Goal: Task Accomplishment & Management: Manage account settings

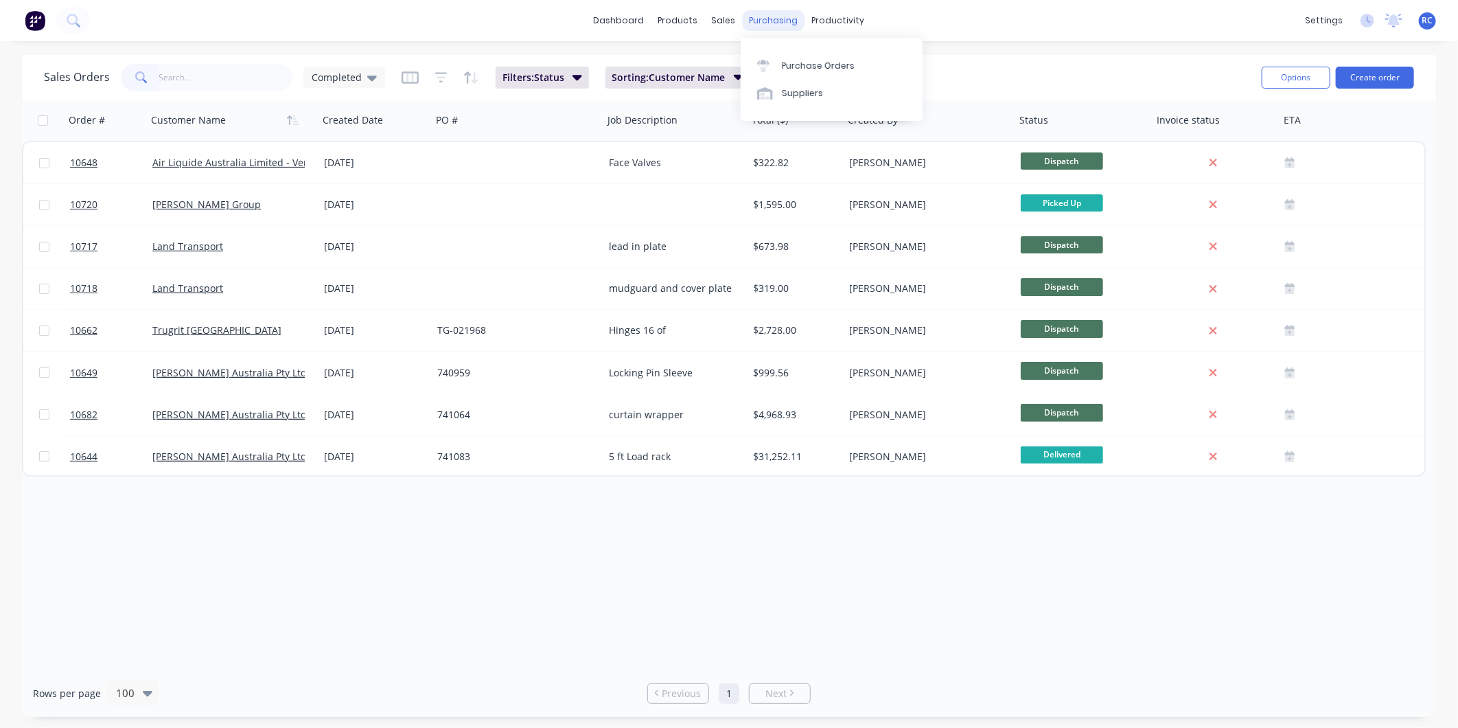
click at [761, 27] on div "purchasing" at bounding box center [774, 20] width 62 height 21
drag, startPoint x: 773, startPoint y: 70, endPoint x: 753, endPoint y: 72, distance: 20.0
click at [773, 70] on div at bounding box center [767, 66] width 21 height 12
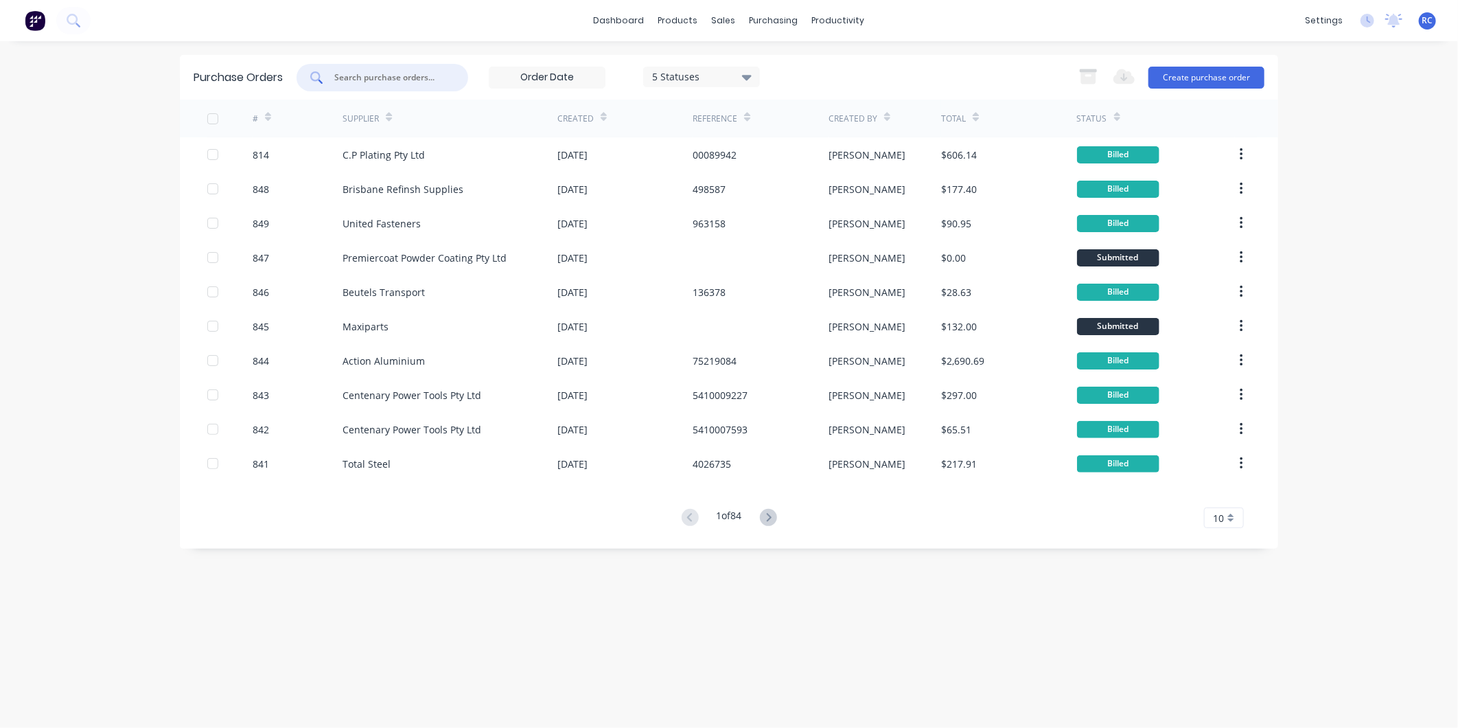
click at [361, 76] on input "text" at bounding box center [390, 78] width 114 height 14
type input "721"
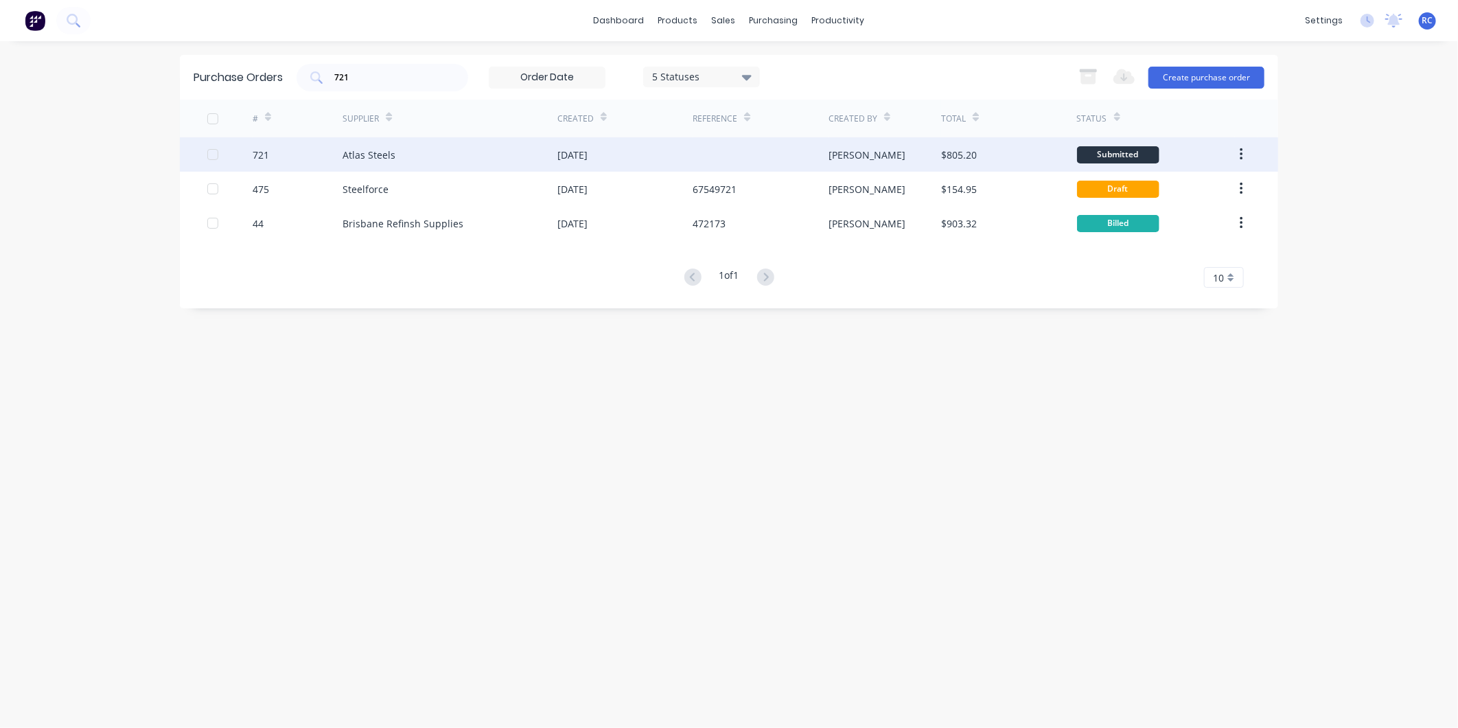
click at [398, 140] on div "Atlas Steels" at bounding box center [450, 154] width 215 height 34
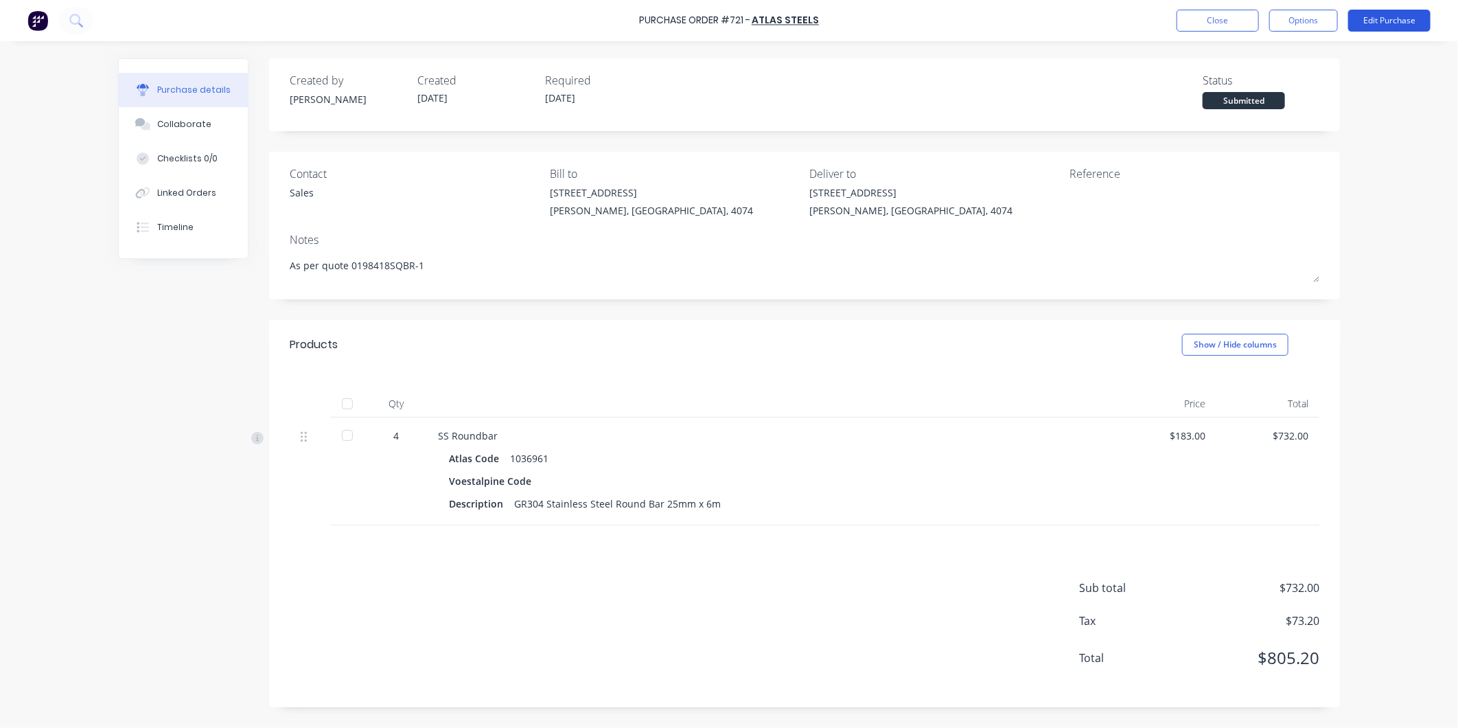
click at [1382, 19] on button "Edit Purchase" at bounding box center [1390, 21] width 82 height 22
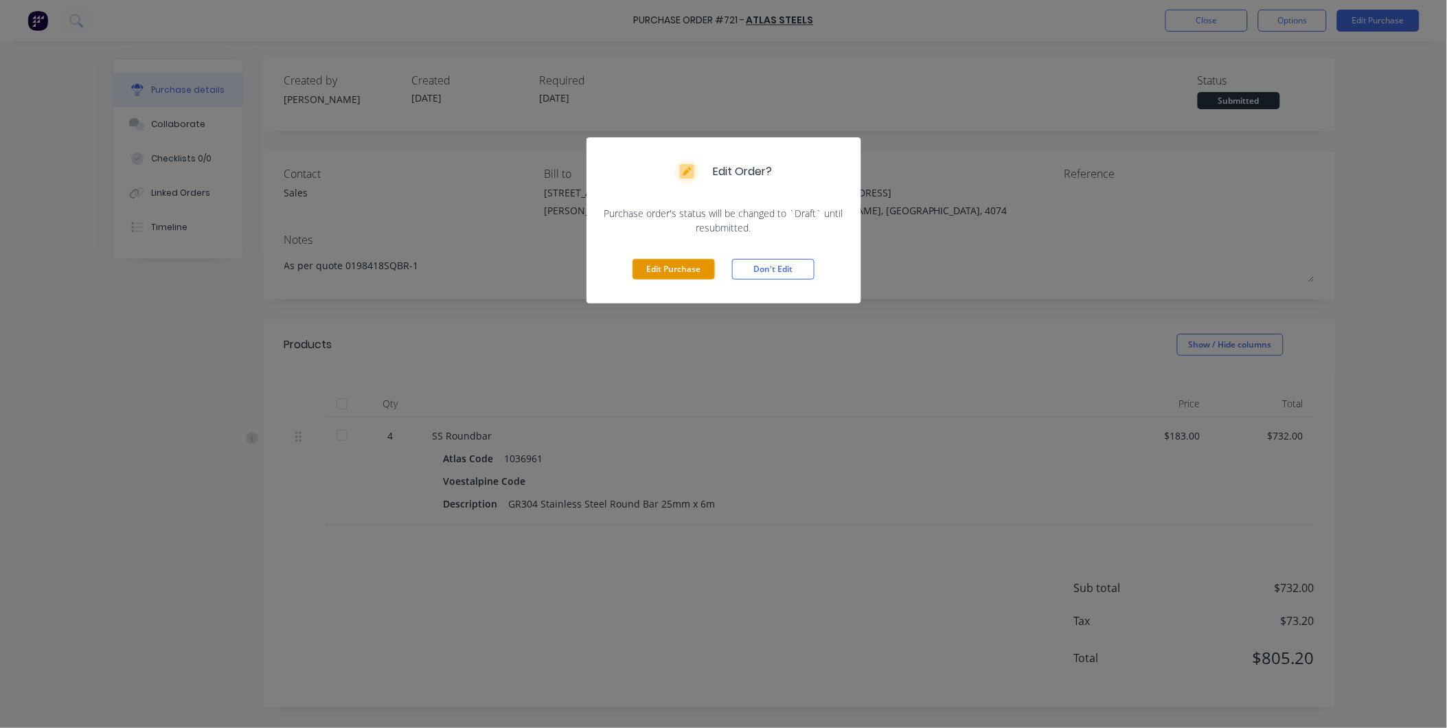
click at [696, 271] on button "Edit Purchase" at bounding box center [673, 269] width 82 height 21
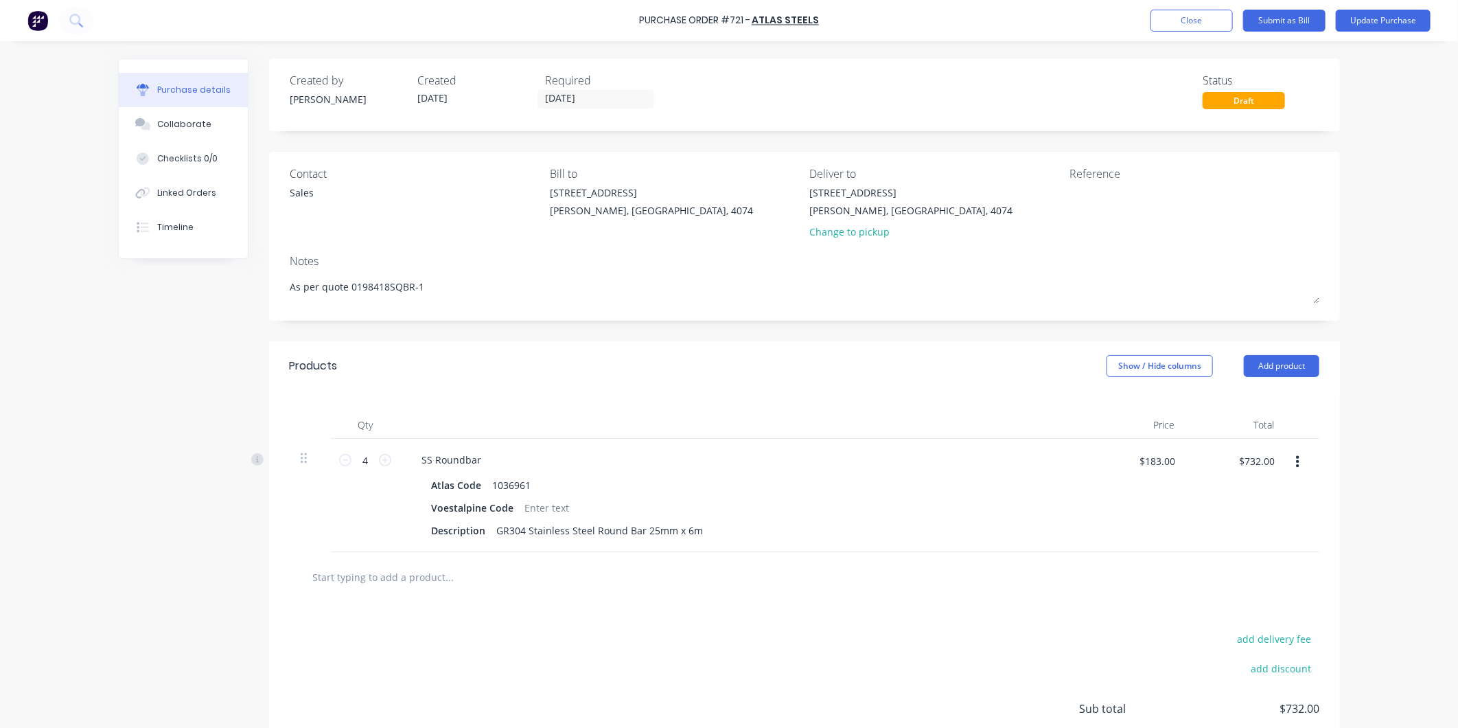
type textarea "x"
click at [1062, 181] on div "Contact Sales Bill to [STREET_ADDRESS][PERSON_NAME] Deliver to [STREET_ADDRESS]…" at bounding box center [805, 205] width 1030 height 80
click at [1070, 188] on textarea at bounding box center [1156, 200] width 172 height 31
type textarea "00110122666BF"
type textarea "x"
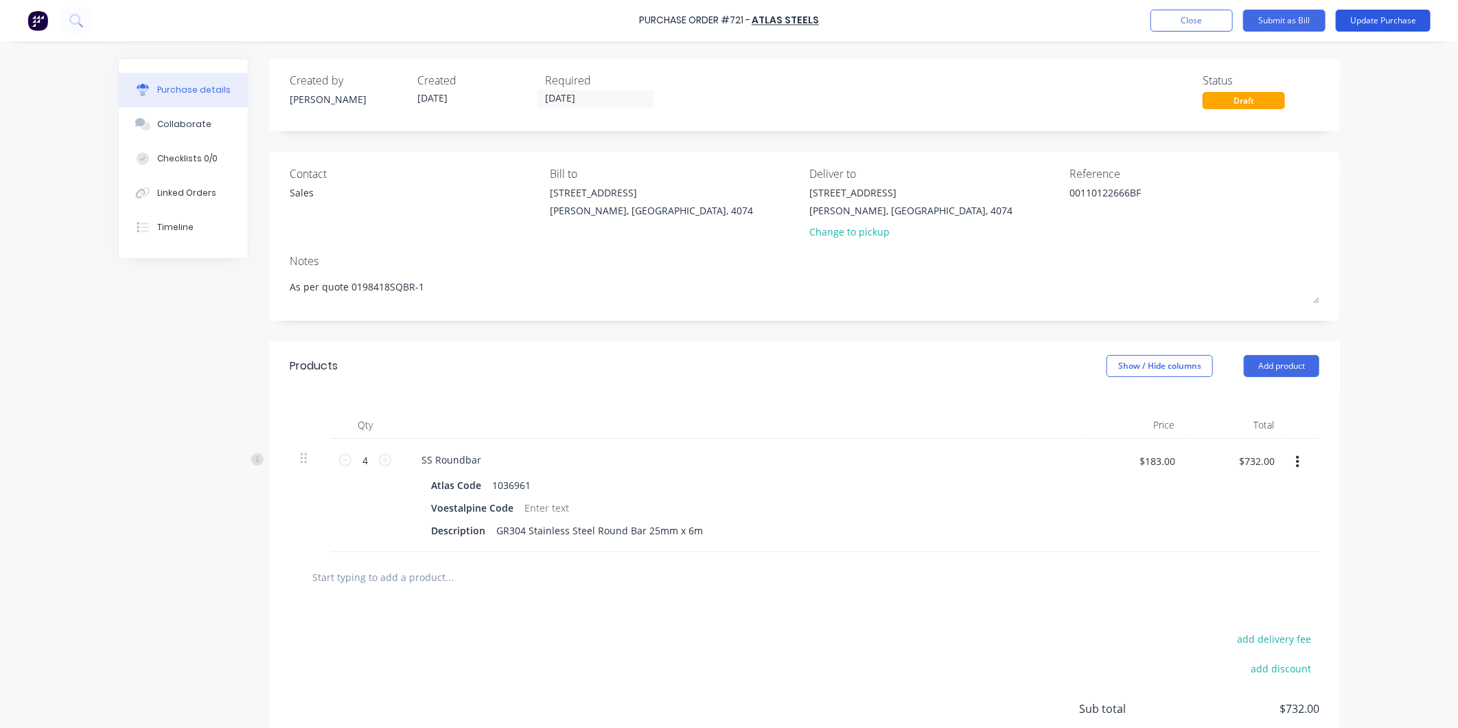
type textarea "00110122666BF"
click at [1411, 19] on button "Update Purchase" at bounding box center [1383, 21] width 95 height 22
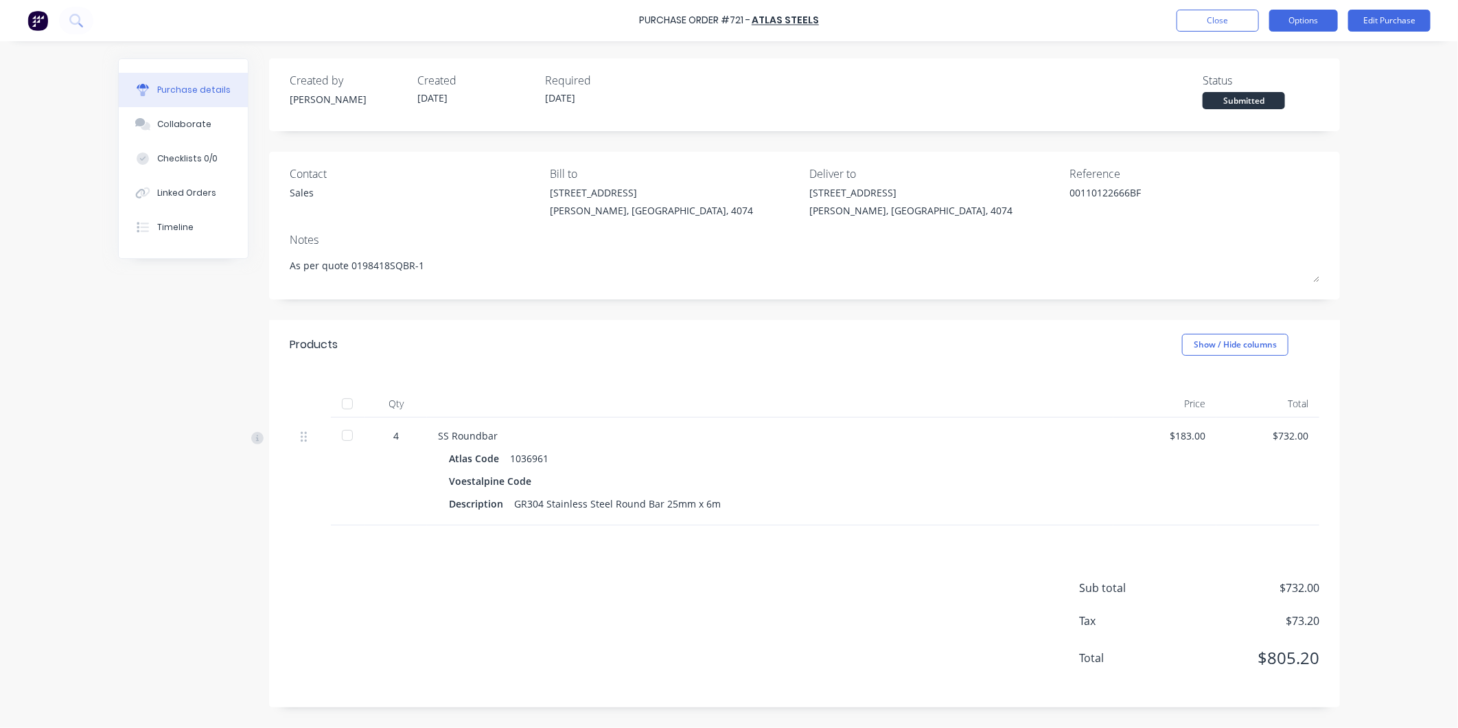
click at [1314, 21] on button "Options" at bounding box center [1304, 21] width 69 height 22
click at [1268, 80] on div "Convert to Bill" at bounding box center [1273, 83] width 106 height 20
type textarea "x"
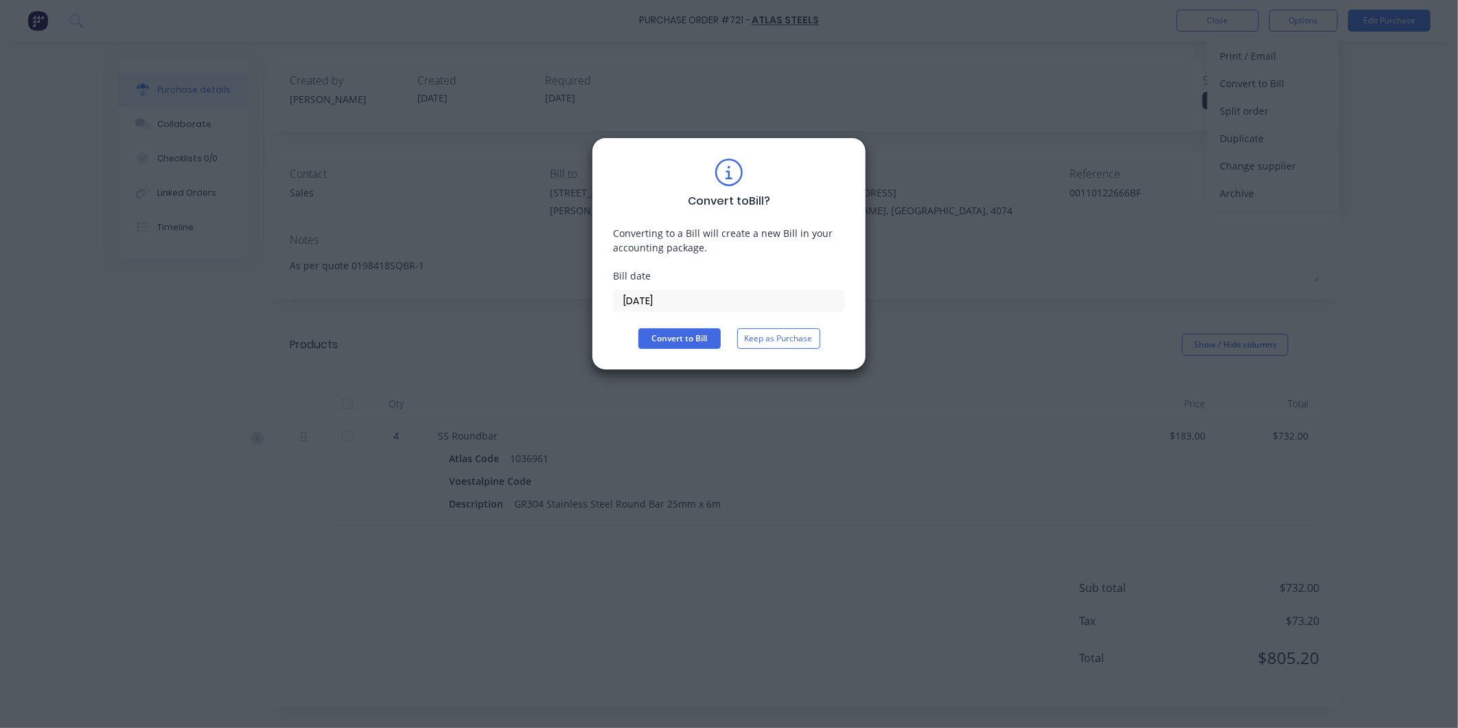
click at [676, 305] on input "[DATE]" at bounding box center [729, 300] width 231 height 21
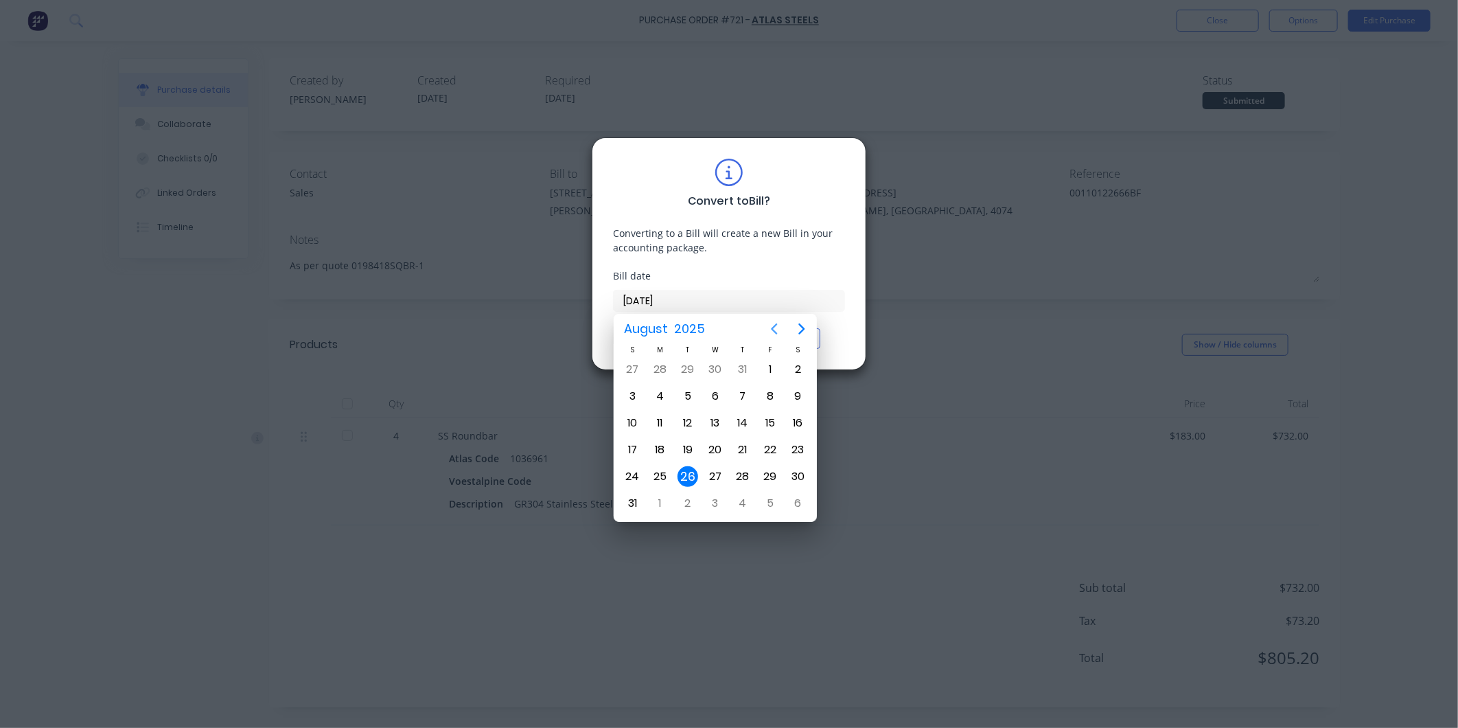
click at [776, 321] on icon "Previous page" at bounding box center [774, 329] width 16 height 16
click at [770, 417] on div "18" at bounding box center [770, 423] width 21 height 21
type input "[DATE]"
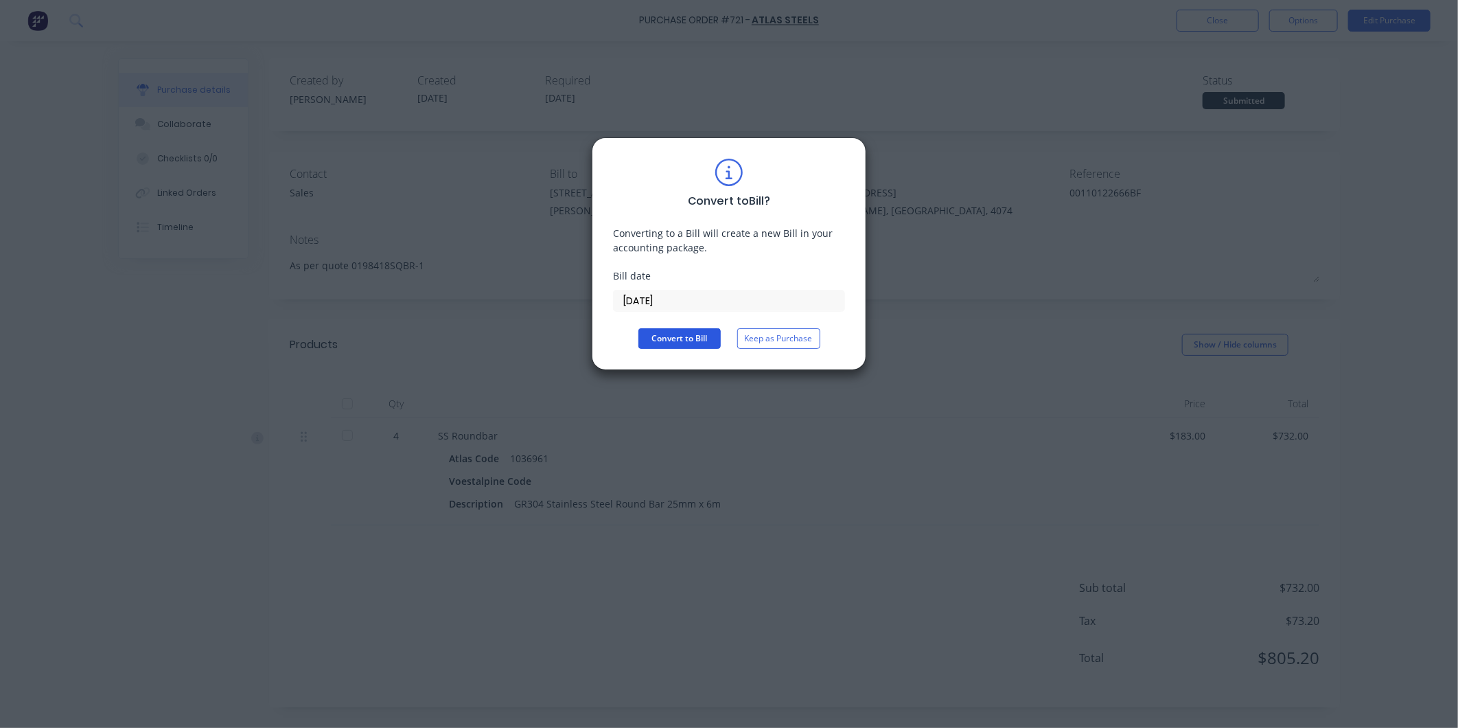
click at [687, 330] on button "Convert to Bill" at bounding box center [680, 338] width 82 height 21
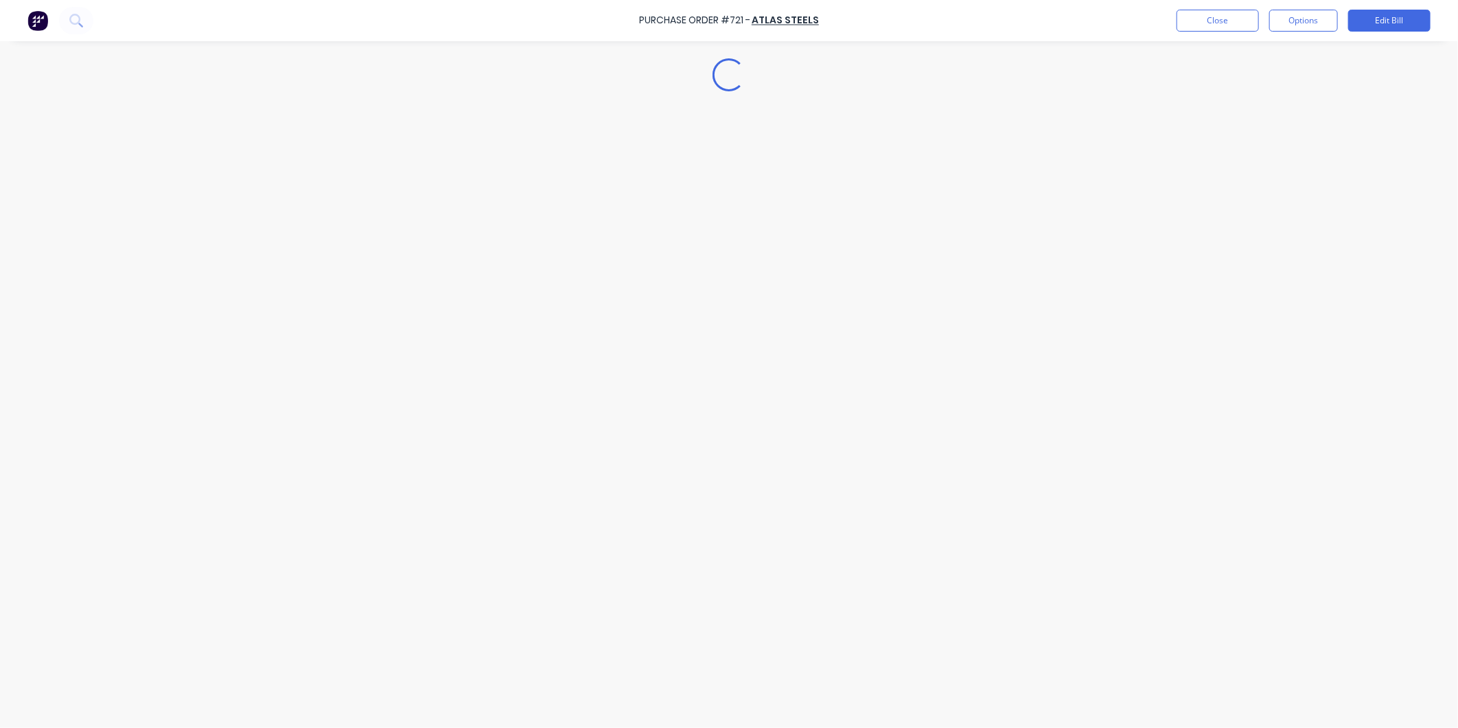
type textarea "x"
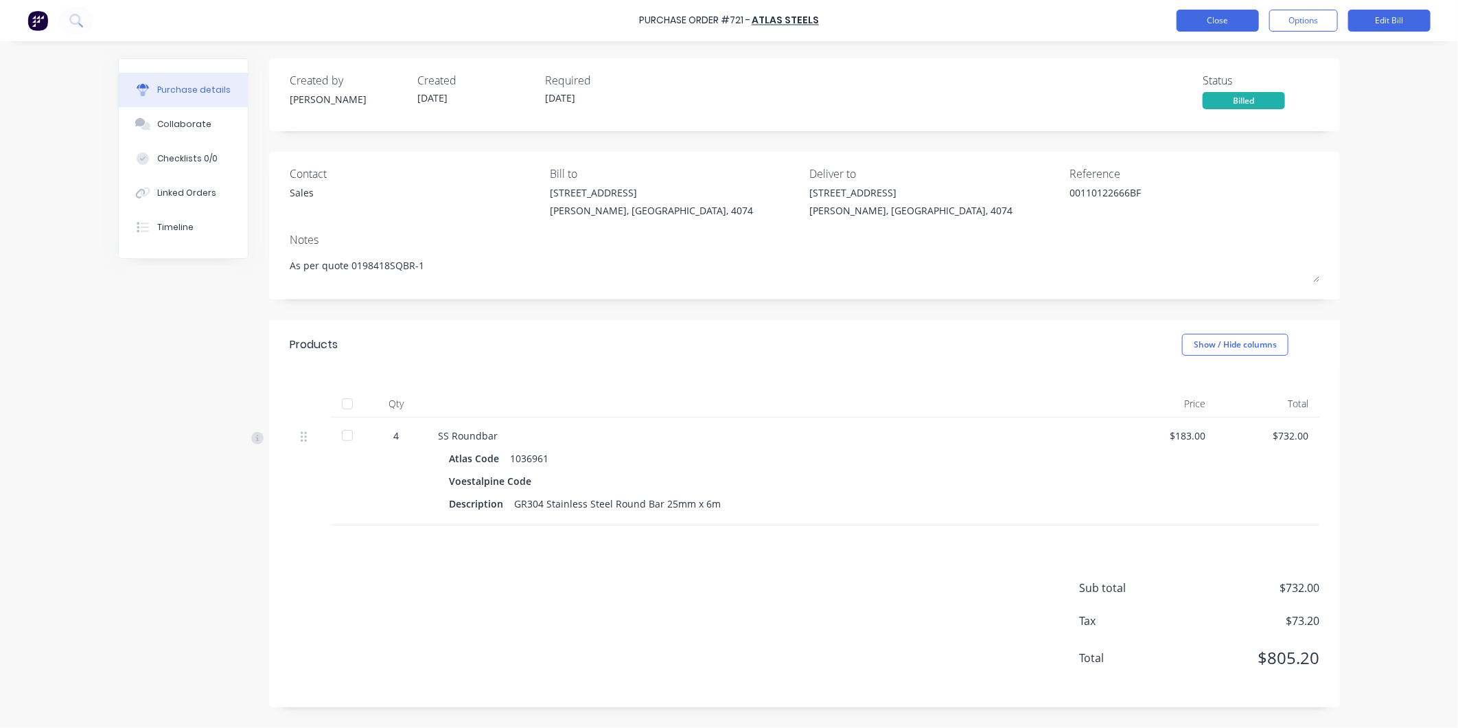
click at [1197, 25] on button "Close" at bounding box center [1218, 21] width 82 height 22
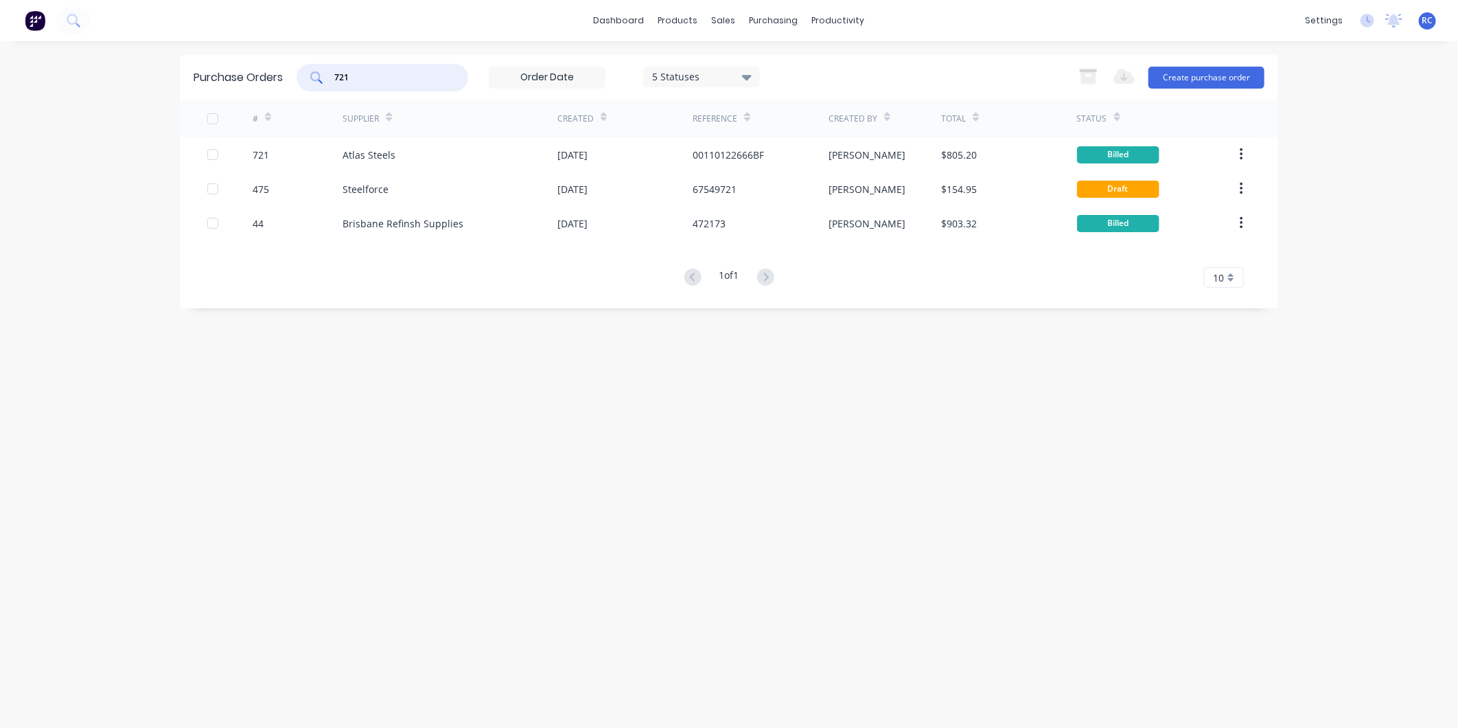
drag, startPoint x: 371, startPoint y: 71, endPoint x: 271, endPoint y: 78, distance: 100.5
click at [275, 80] on div "Purchase Orders 721 5 Statuses 5 Statuses Export to Excel (XLSX) Create purchas…" at bounding box center [729, 77] width 1099 height 45
type input "666"
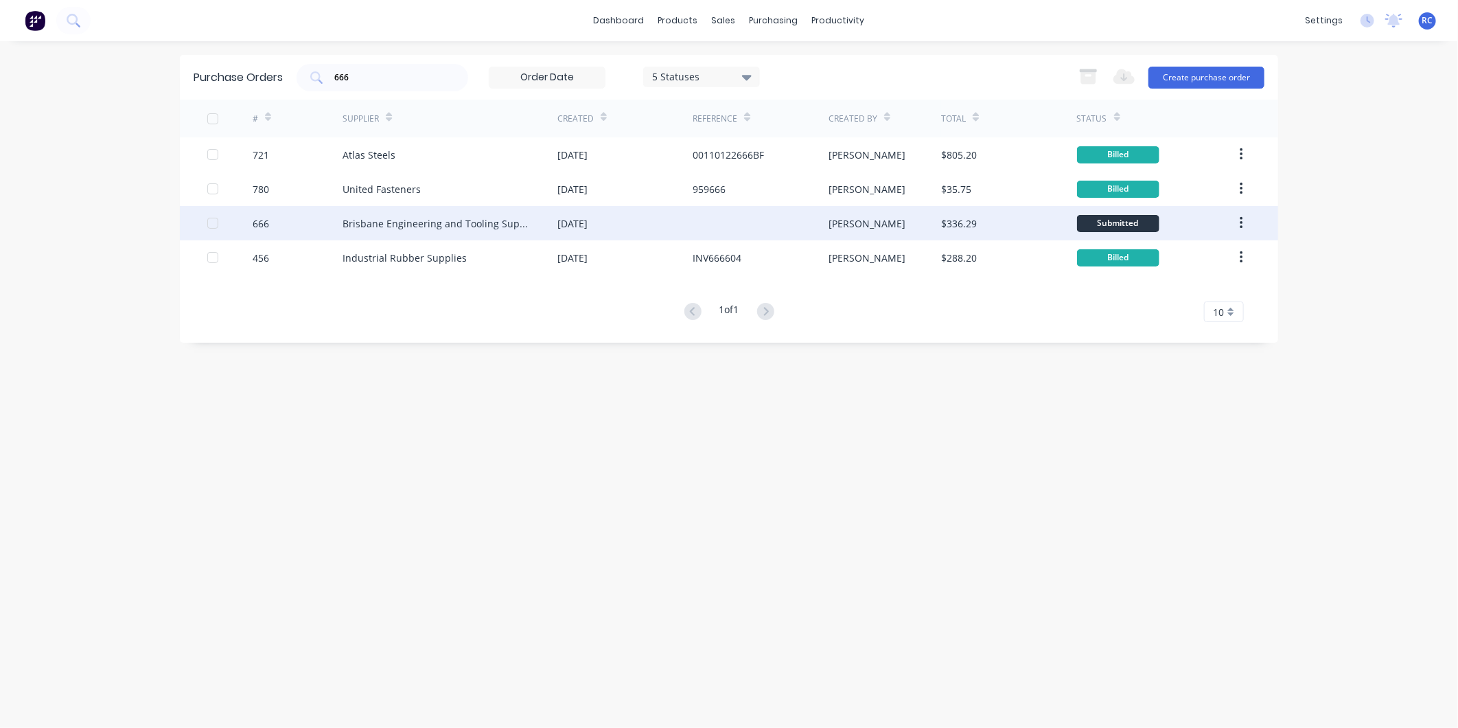
click at [588, 220] on div "[DATE]" at bounding box center [573, 223] width 30 height 14
